Goal: Check status: Check status

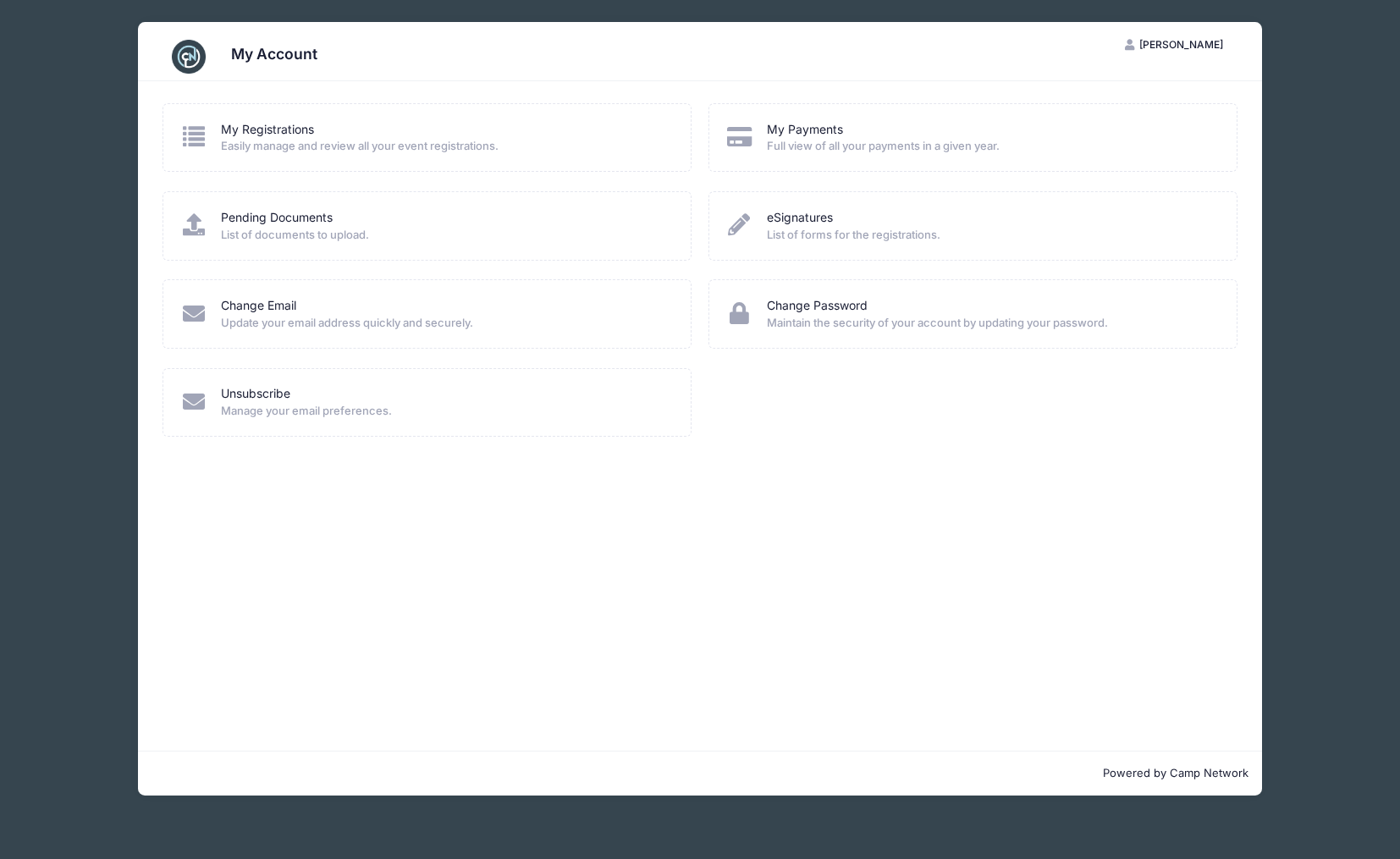
click at [327, 128] on div "My Registrations" at bounding box center [444, 130] width 448 height 17
click at [859, 132] on div "My Payments" at bounding box center [991, 130] width 448 height 17
click at [814, 130] on link "My Payments" at bounding box center [805, 130] width 76 height 17
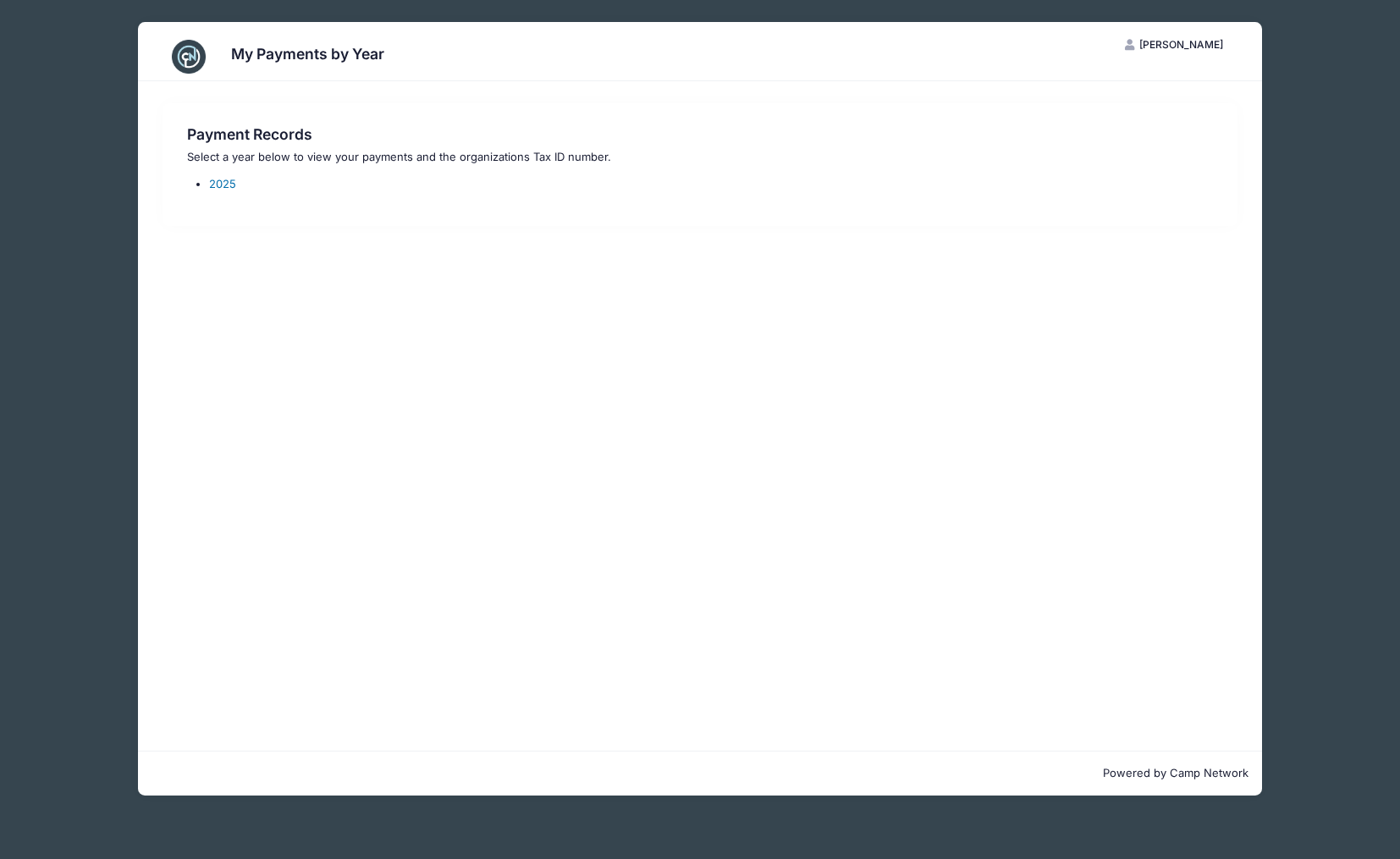
click at [228, 186] on link "2025" at bounding box center [222, 183] width 27 height 14
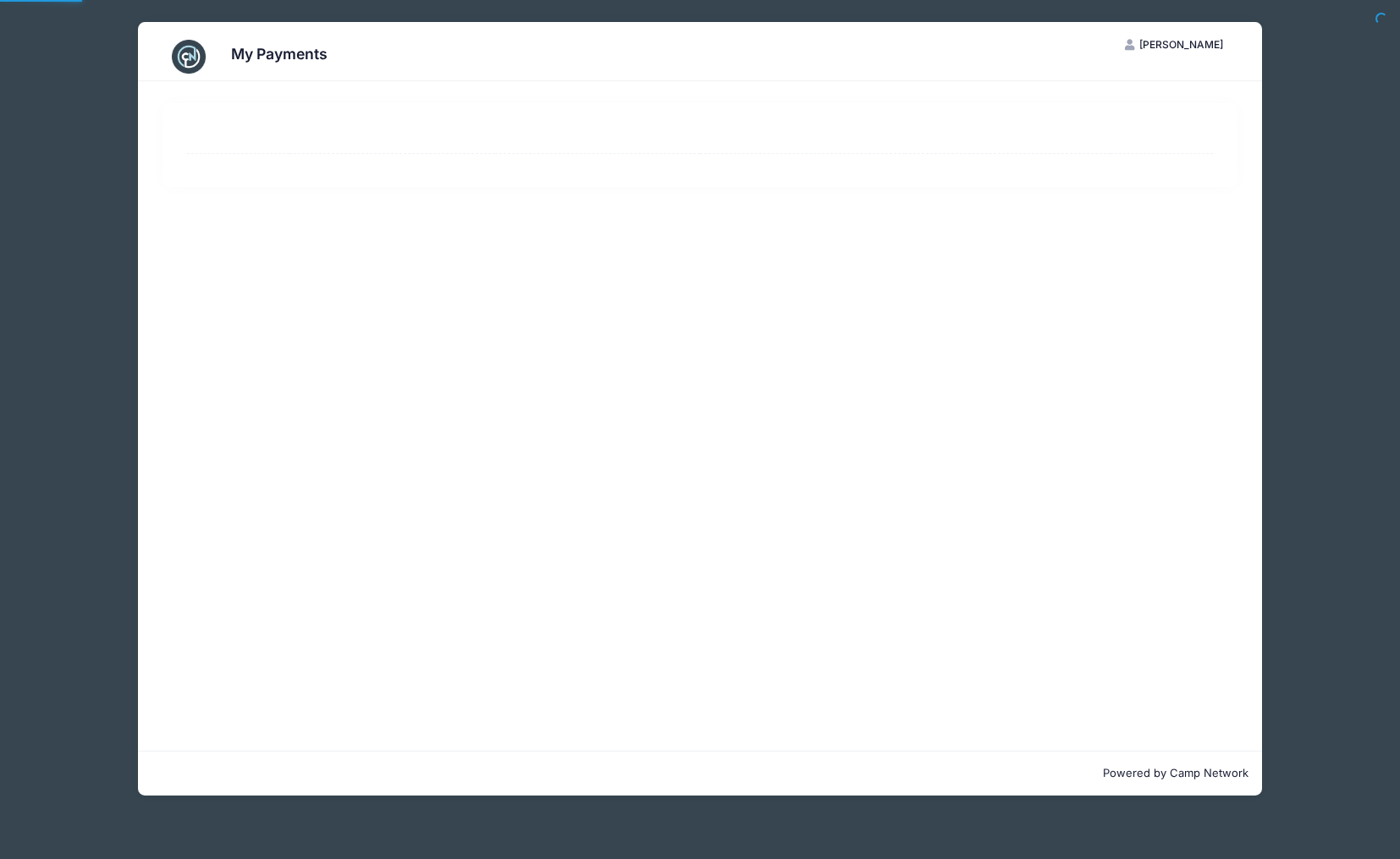
select select "10"
